Goal: Task Accomplishment & Management: Use online tool/utility

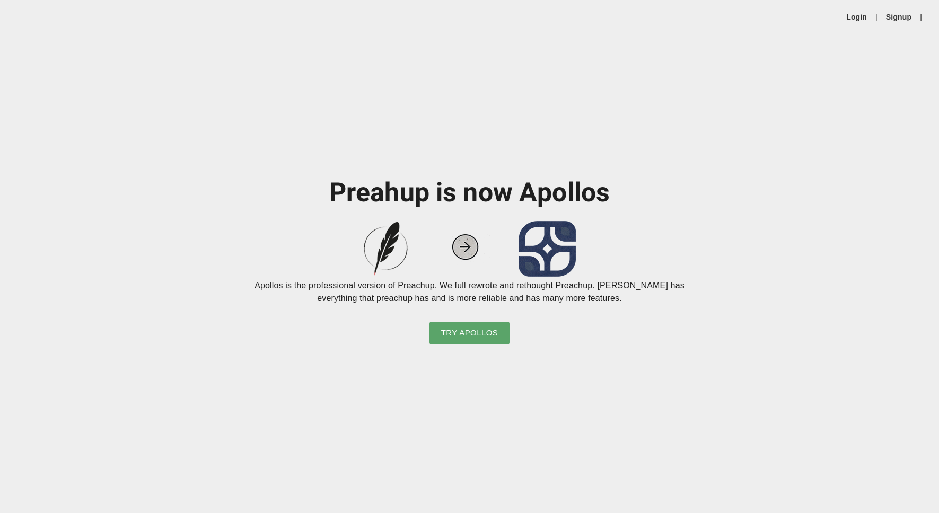
click at [854, 22] on div "Login | Signup |" at bounding box center [469, 17] width 939 height 34
click at [851, 21] on link "Login" at bounding box center [856, 17] width 21 height 11
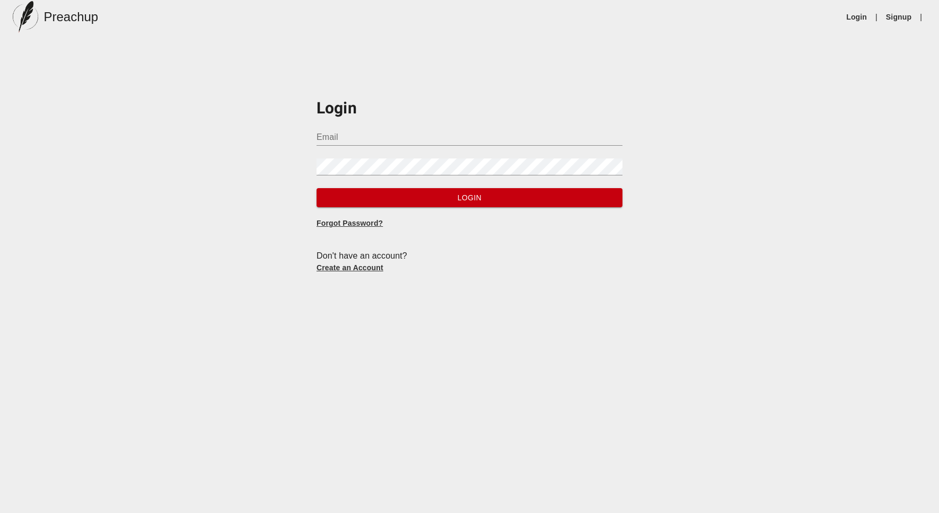
click at [436, 137] on input "Email" at bounding box center [469, 137] width 306 height 17
type input "[PERSON_NAME][EMAIL_ADDRESS][PERSON_NAME][DOMAIN_NAME]"
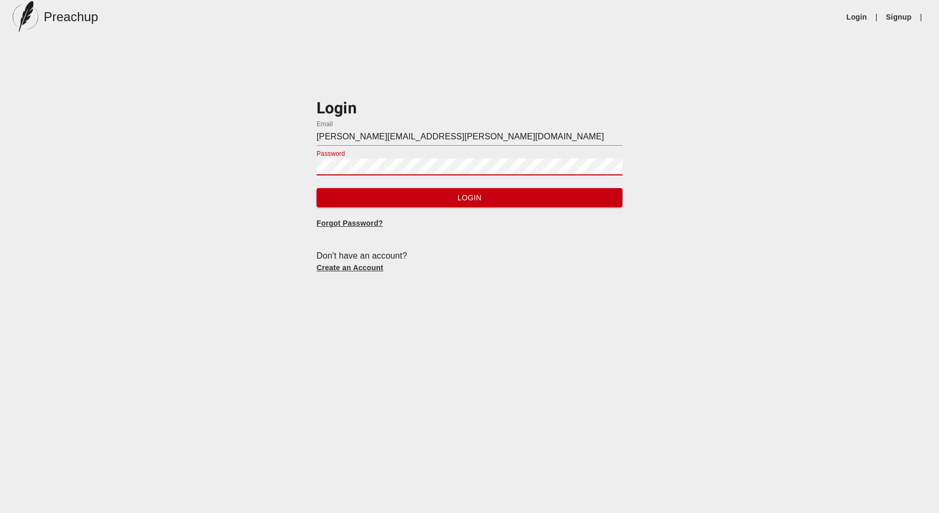
click at [316, 188] on button "Login" at bounding box center [469, 198] width 306 height 20
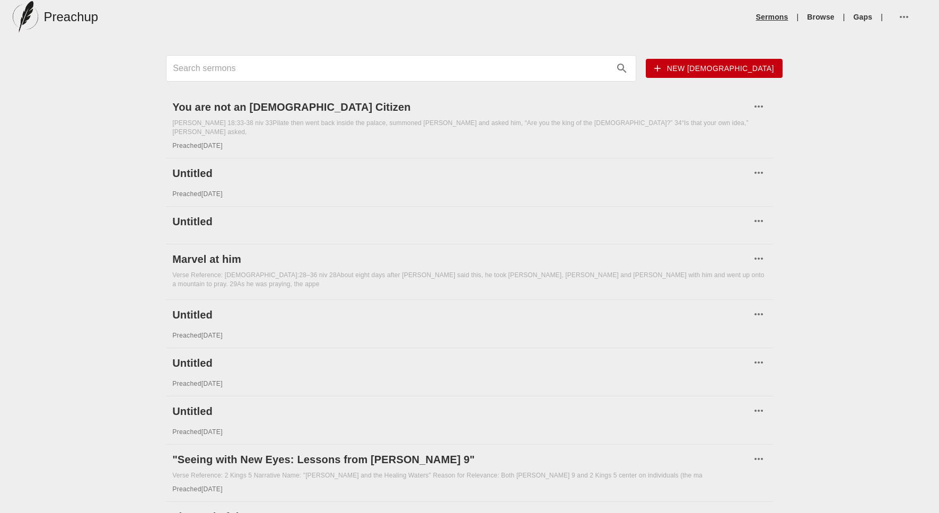
click at [772, 12] on link "Sermons" at bounding box center [772, 17] width 32 height 11
click at [742, 73] on span "New [DEMOGRAPHIC_DATA]" at bounding box center [714, 68] width 120 height 13
click at [897, 15] on button "button" at bounding box center [906, 16] width 31 height 25
click at [870, 41] on li "Import Sermons" at bounding box center [880, 41] width 101 height 19
